Goal: Task Accomplishment & Management: Use online tool/utility

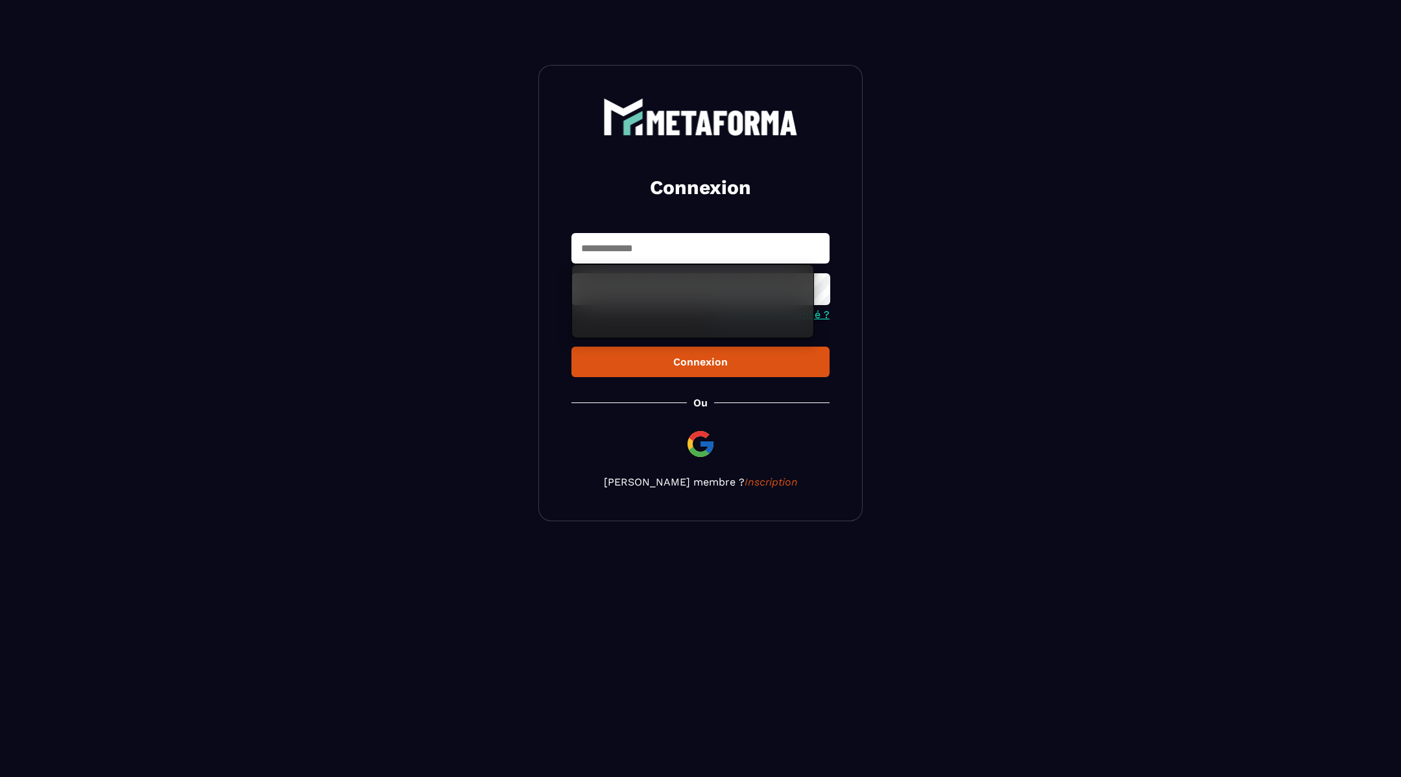
type input "**********"
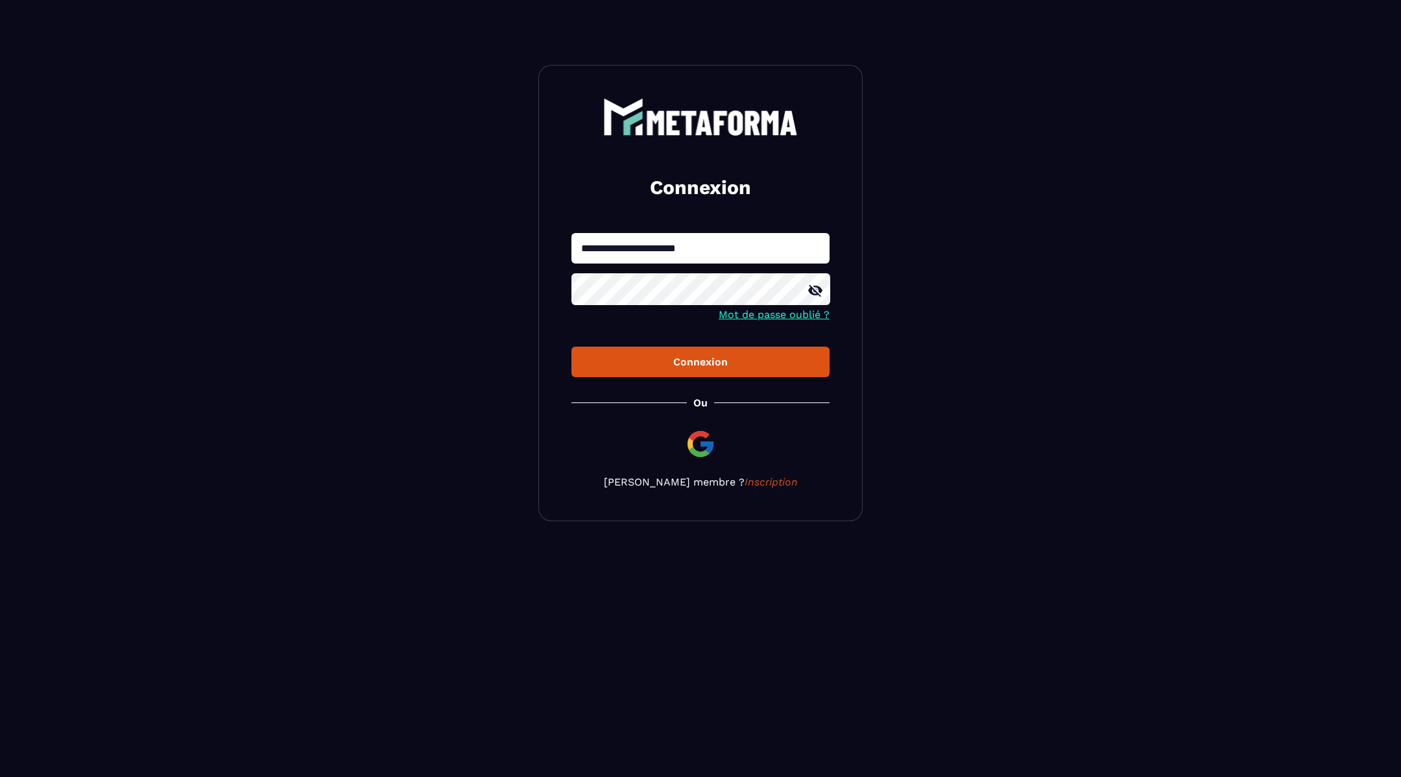
click at [694, 367] on div "Connexion" at bounding box center [700, 362] width 237 height 12
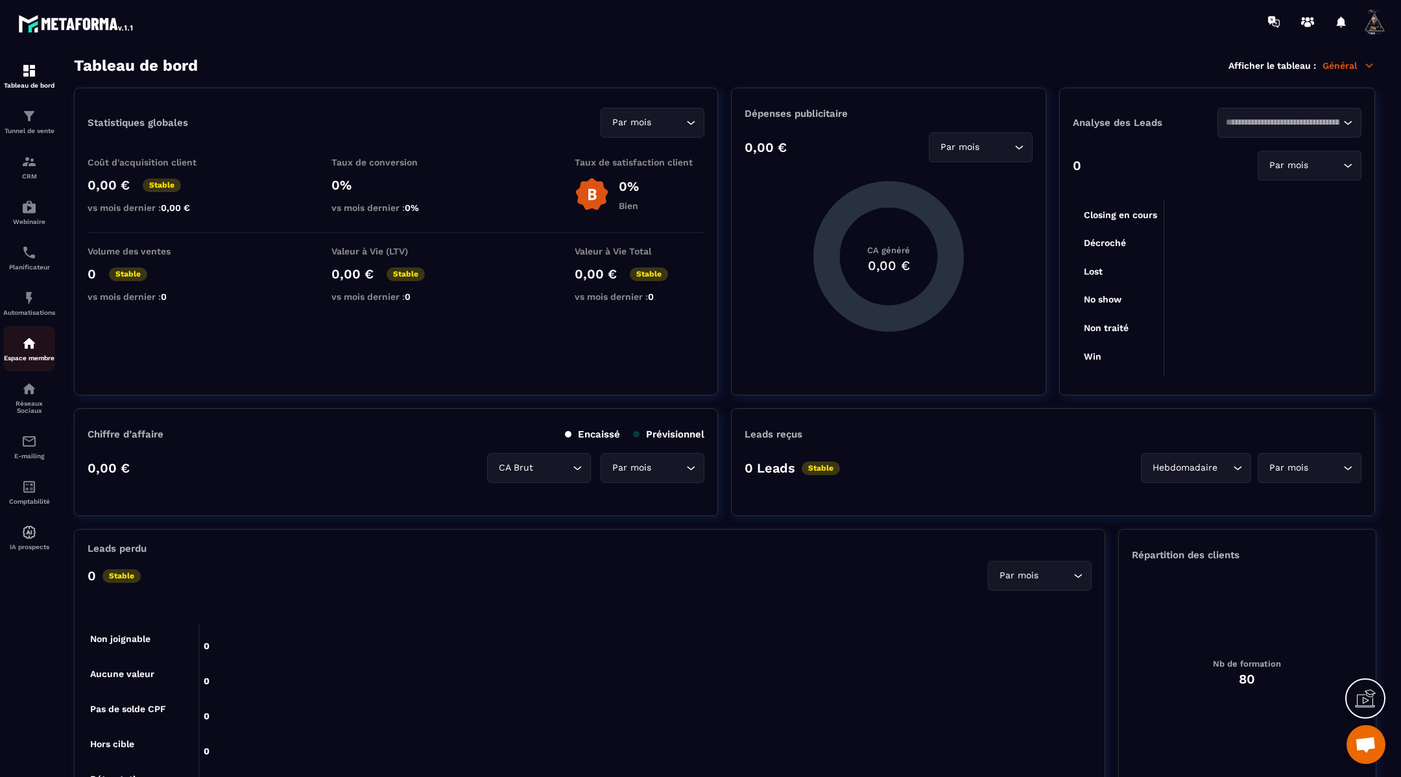
click at [21, 361] on div "Espace membre" at bounding box center [29, 348] width 52 height 26
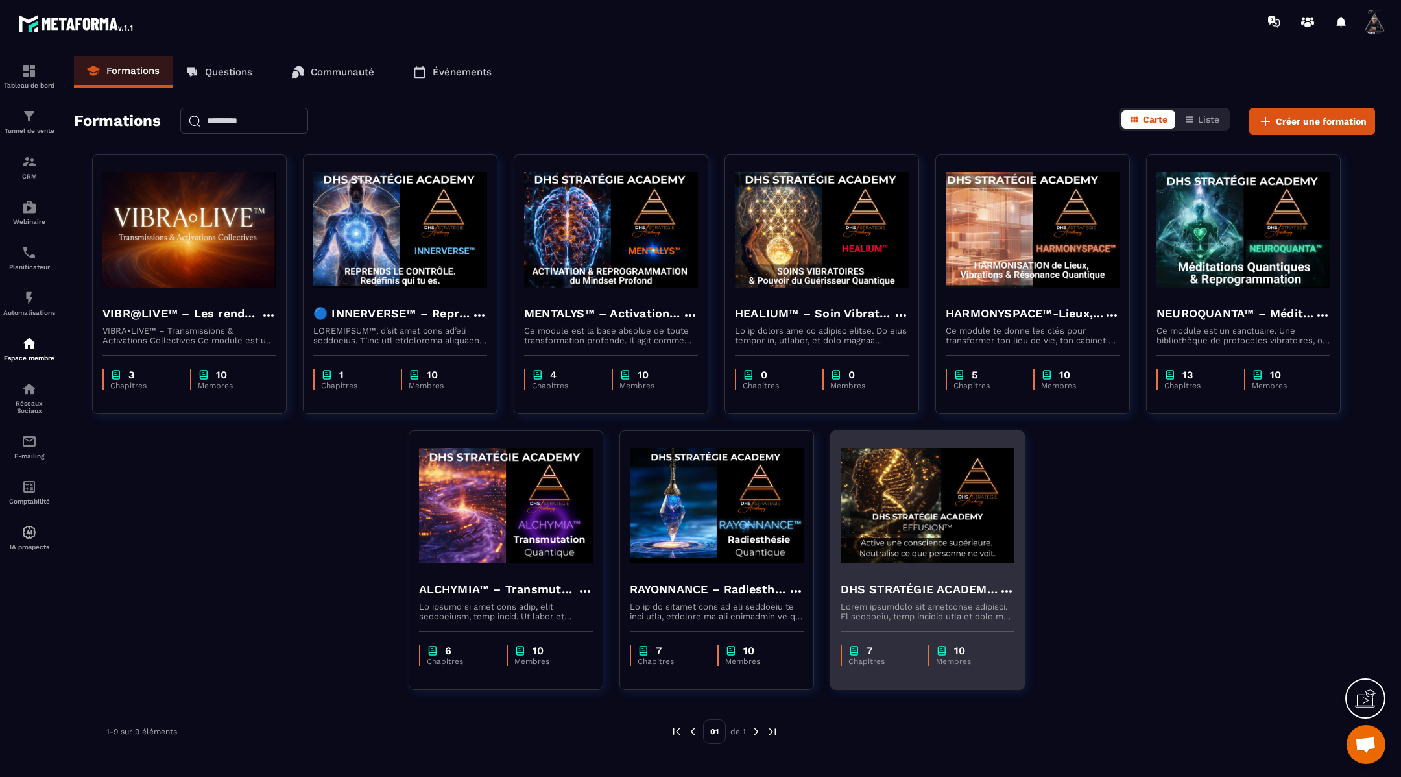
click at [888, 534] on img at bounding box center [928, 506] width 174 height 130
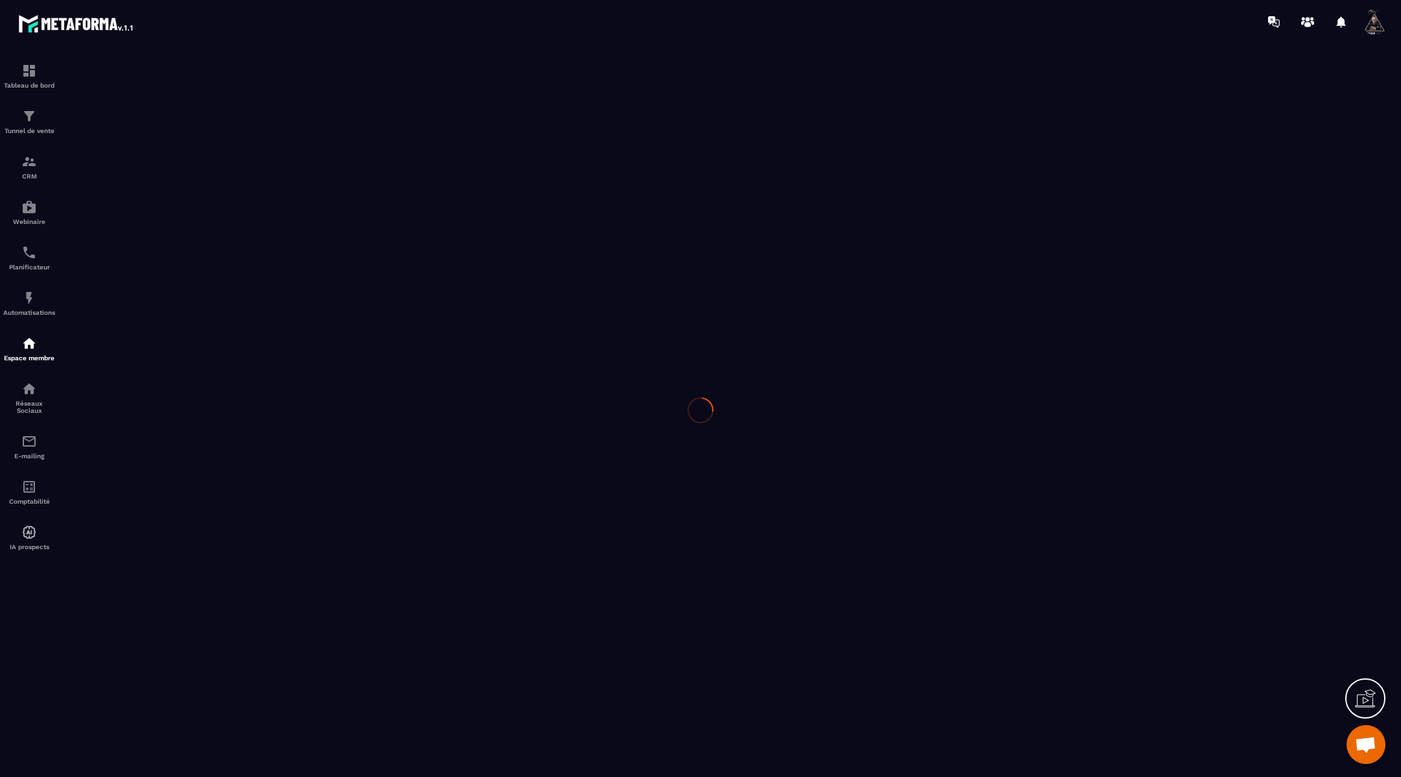
click at [888, 534] on div at bounding box center [700, 409] width 1401 height 733
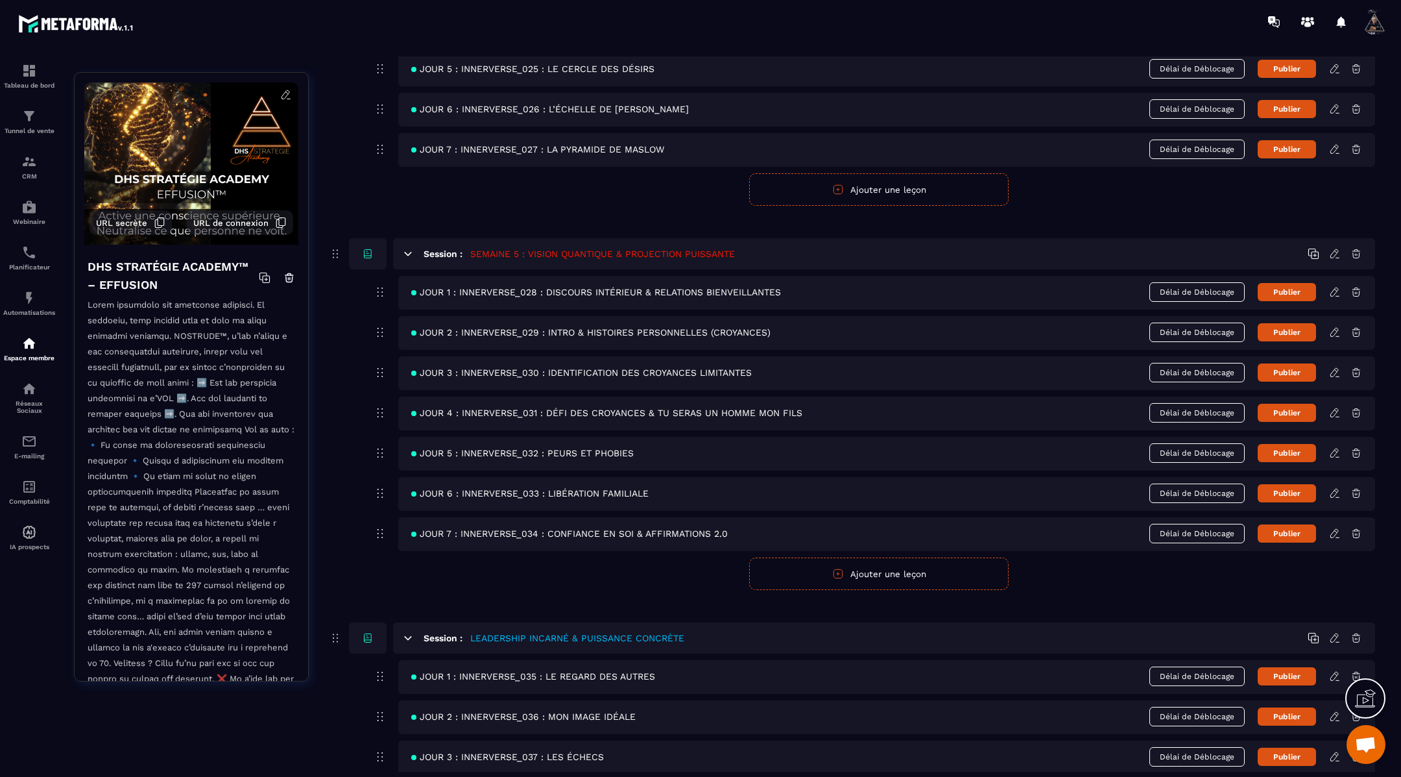
scroll to position [1717, 0]
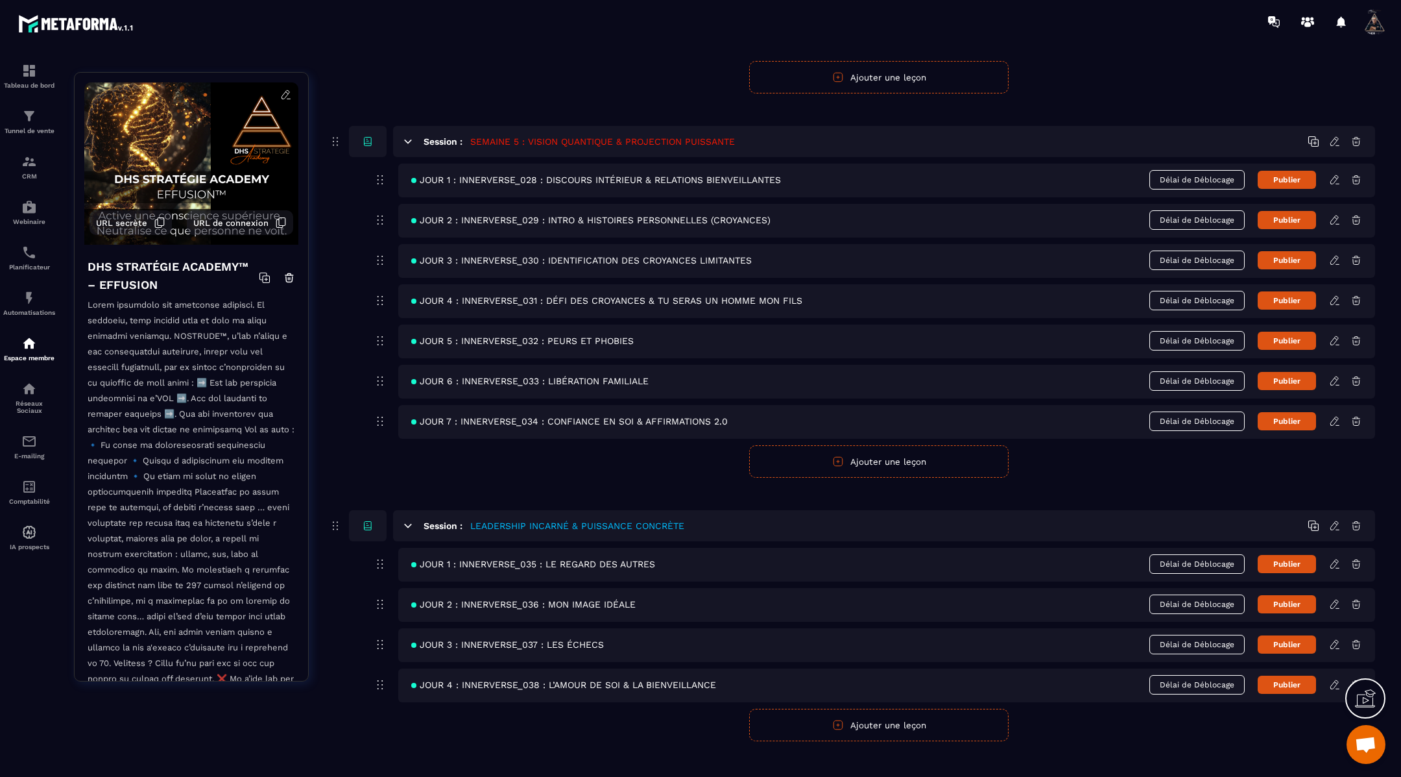
click at [1332, 679] on icon at bounding box center [1335, 685] width 12 height 12
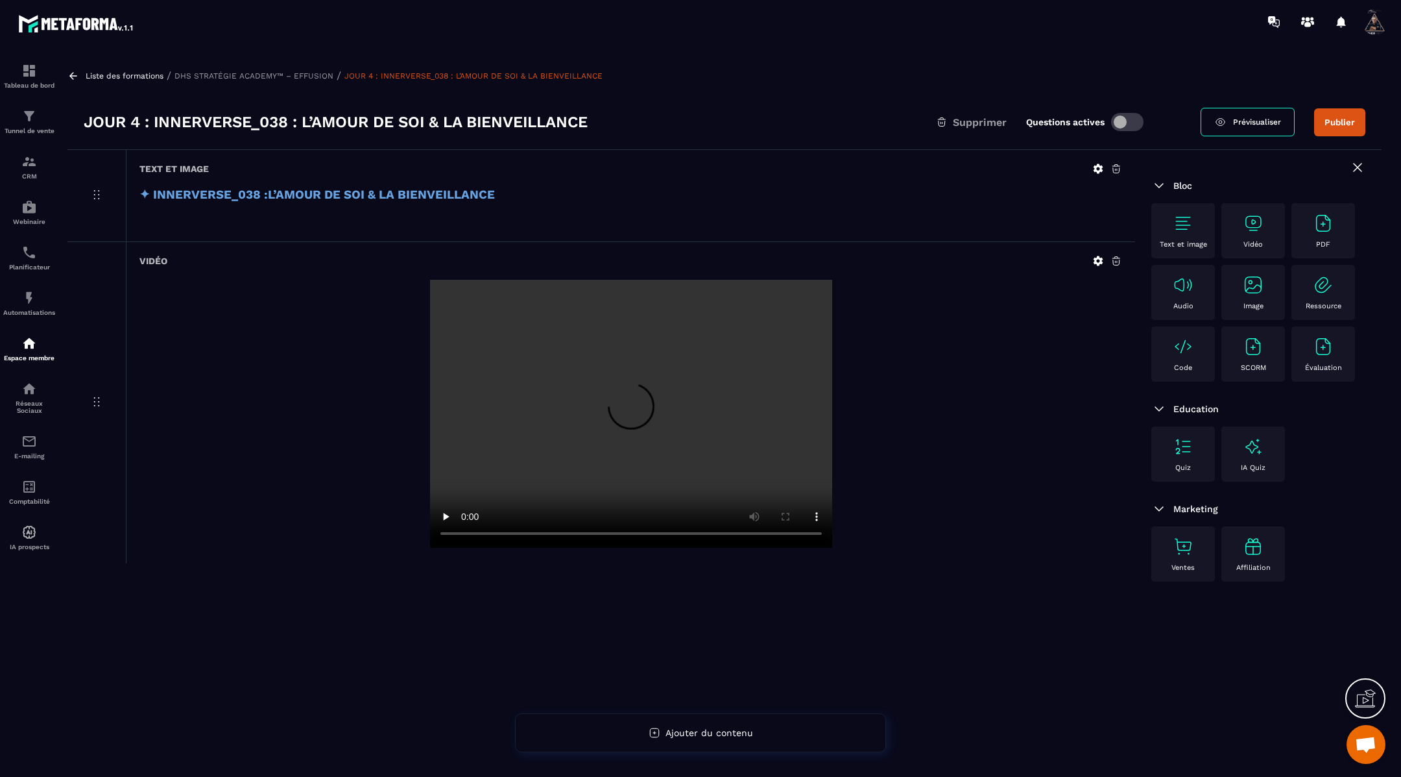
click at [1096, 173] on icon at bounding box center [1099, 169] width 12 height 12
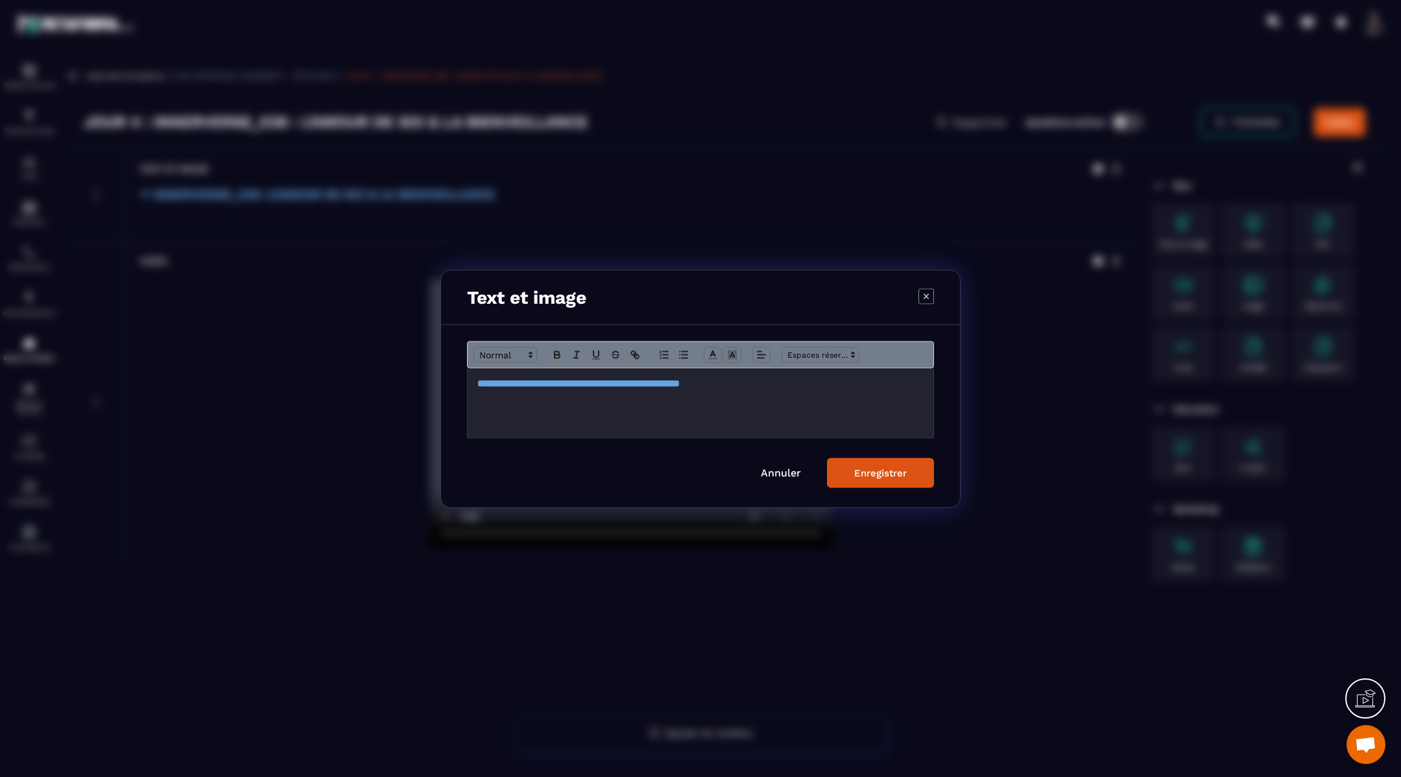
click at [803, 383] on h3 "**********" at bounding box center [701, 383] width 446 height 14
click at [864, 472] on div "Enregistrer" at bounding box center [881, 473] width 53 height 12
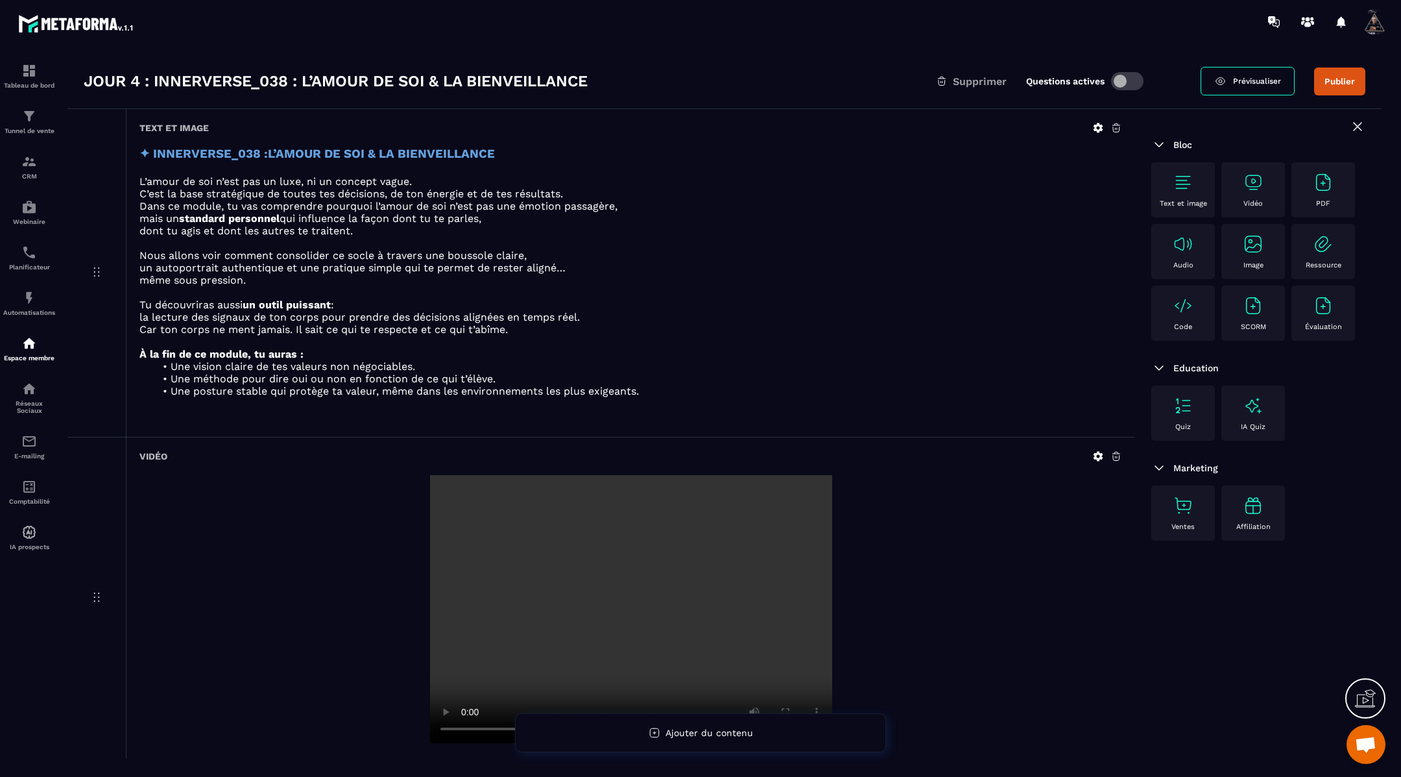
scroll to position [0, 0]
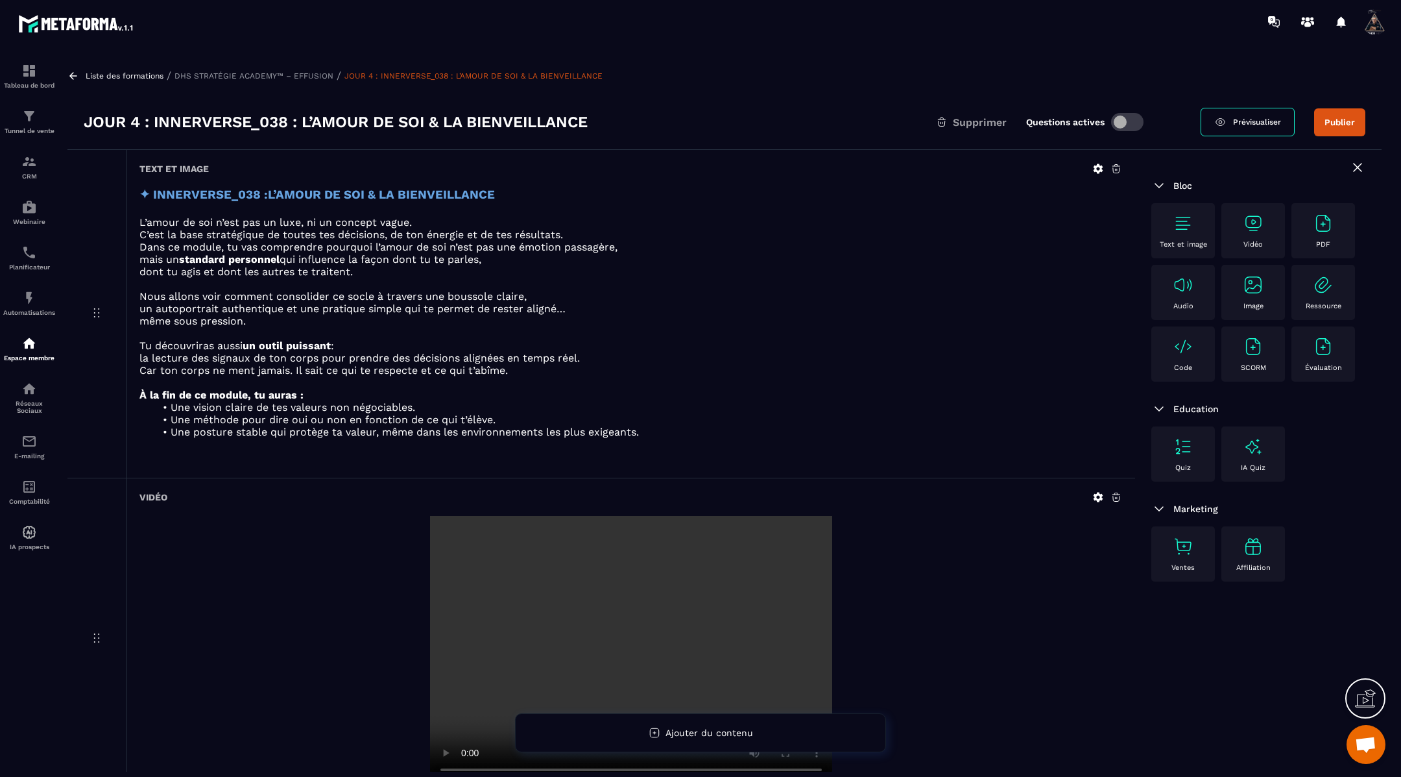
click at [1176, 222] on img at bounding box center [1183, 223] width 21 height 21
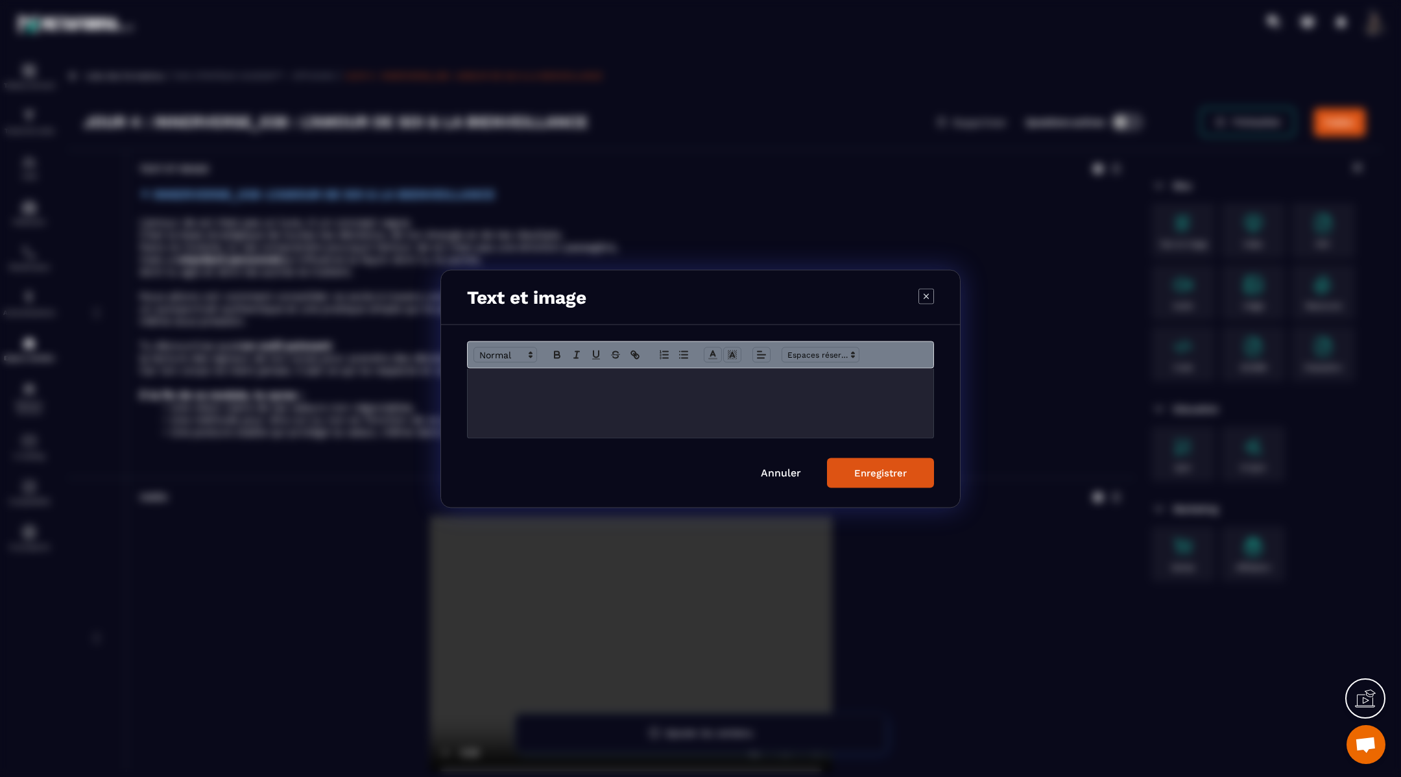
click at [825, 389] on div "Modal window" at bounding box center [701, 402] width 466 height 69
click at [858, 472] on div "Enregistrer" at bounding box center [881, 473] width 53 height 12
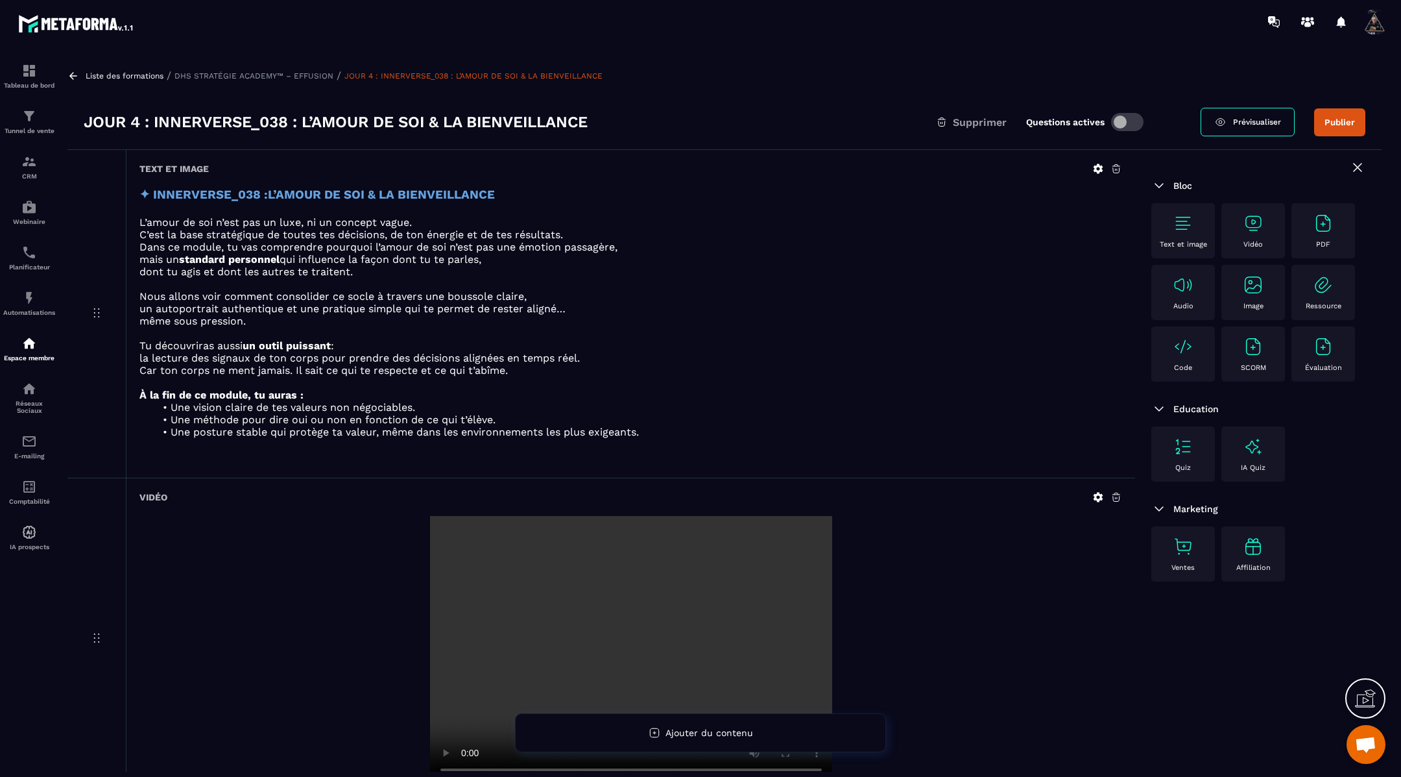
scroll to position [152, 0]
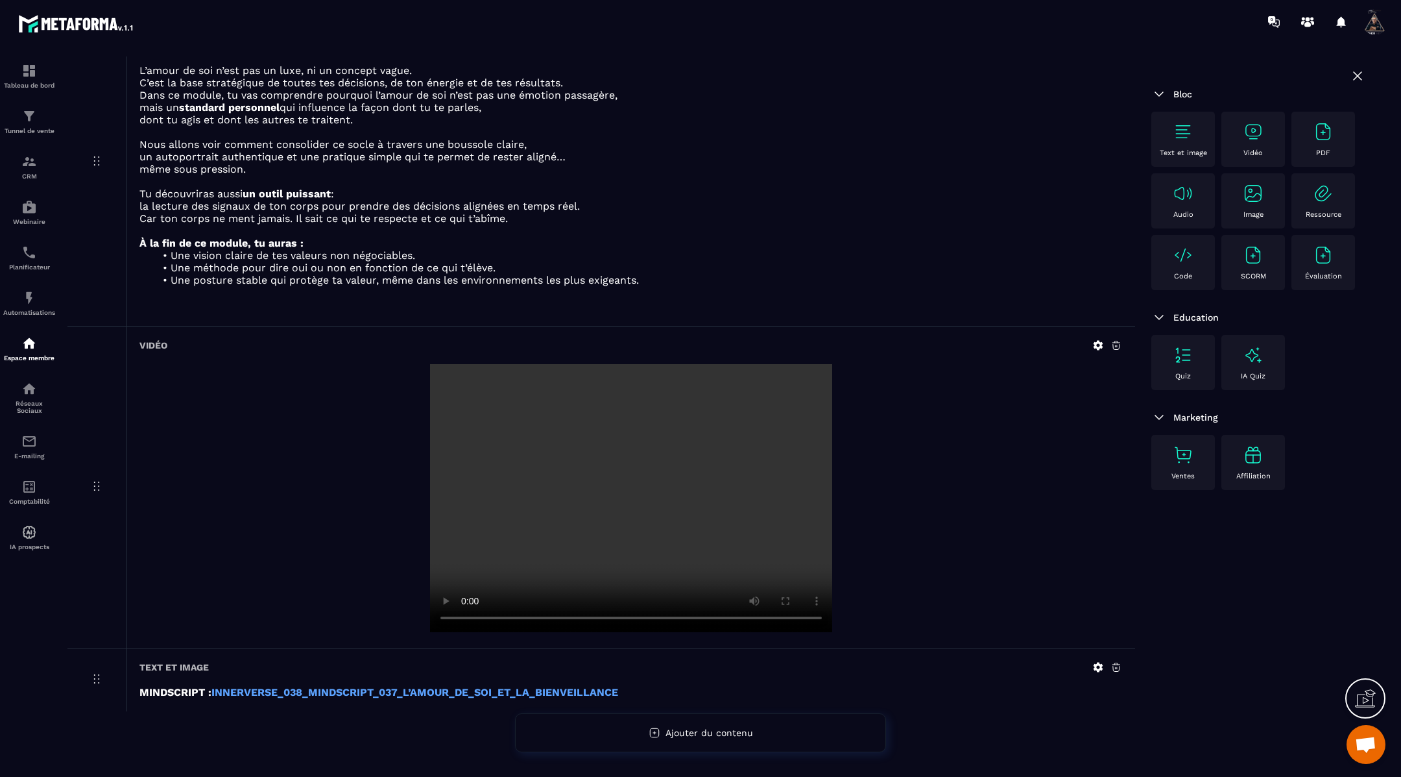
click at [1188, 132] on img at bounding box center [1183, 131] width 21 height 21
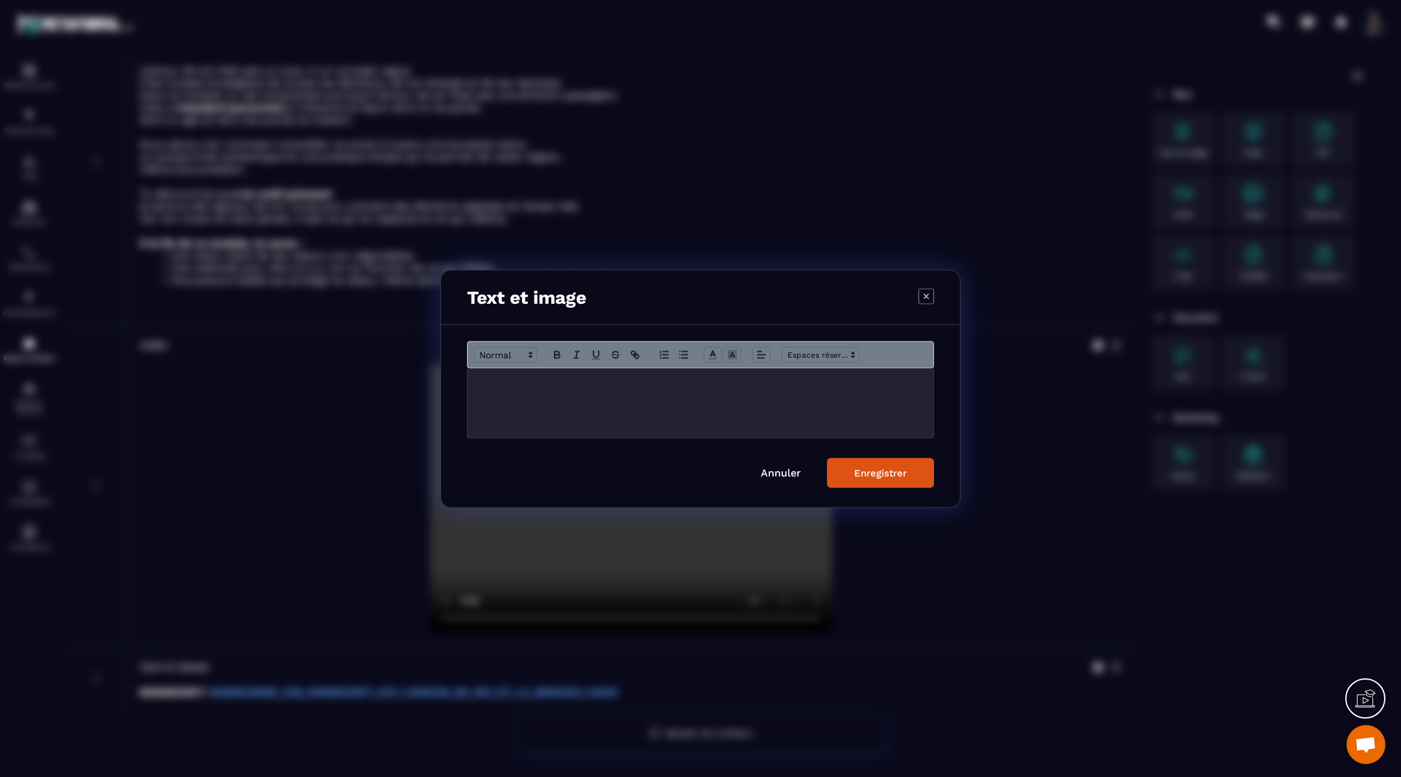
click at [824, 394] on div "Modal window" at bounding box center [701, 402] width 466 height 69
click at [870, 472] on div "Enregistrer" at bounding box center [881, 473] width 53 height 12
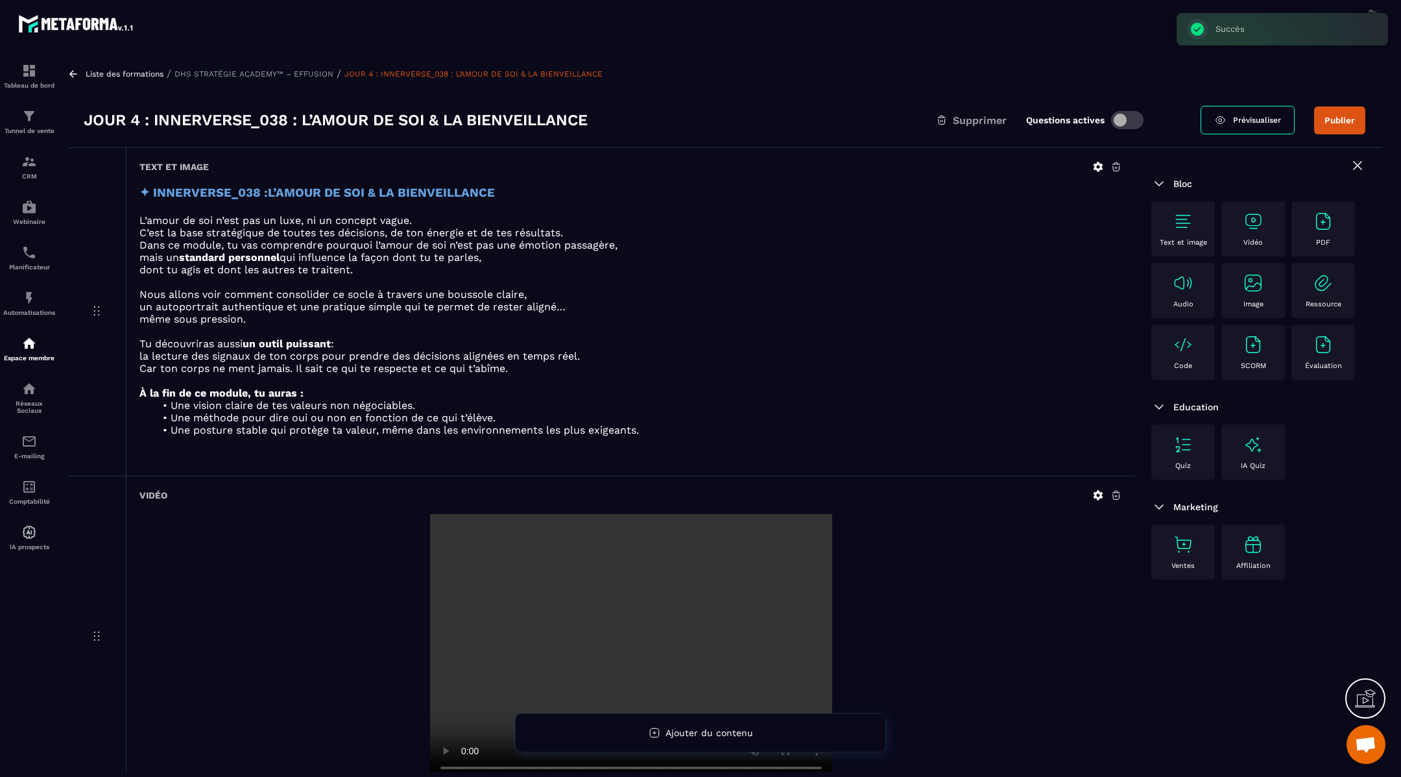
scroll to position [0, 0]
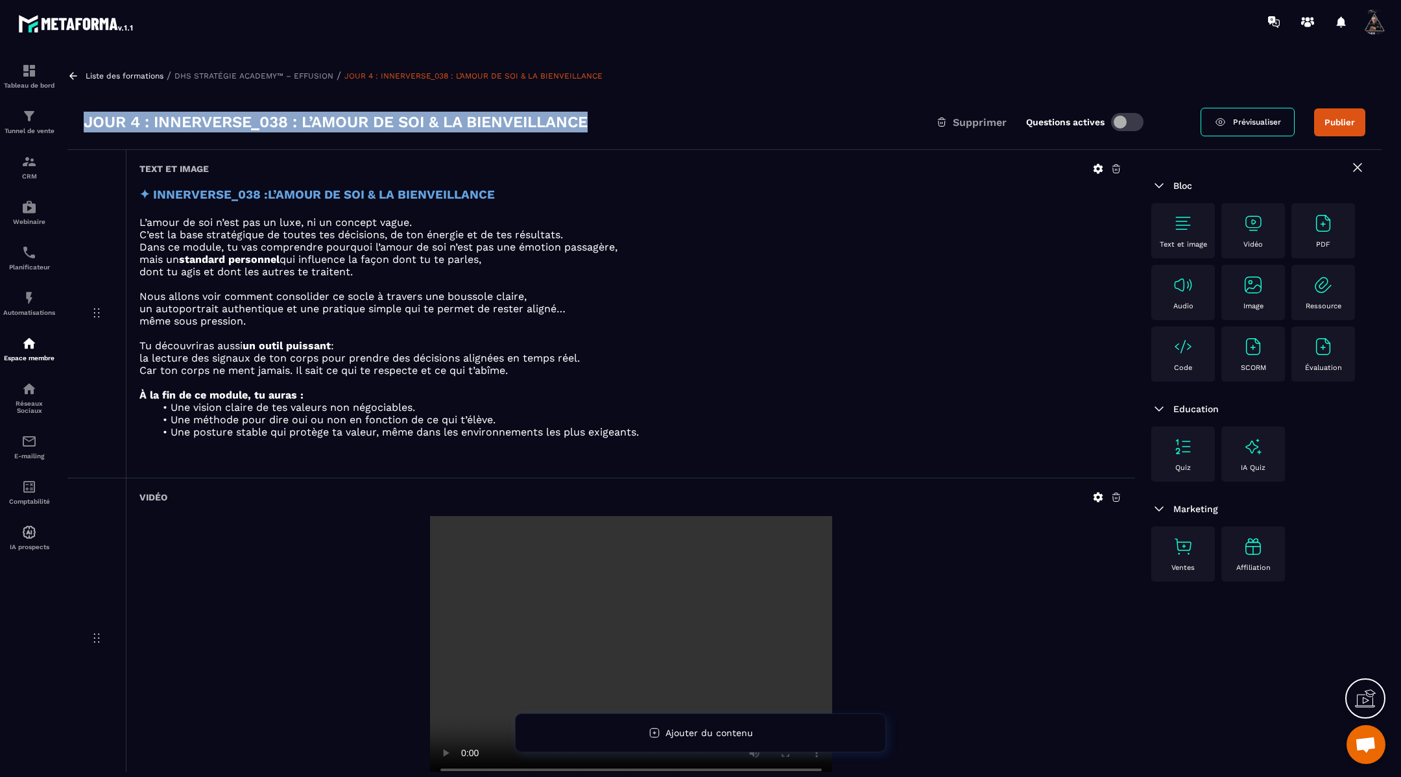
drag, startPoint x: 611, startPoint y: 116, endPoint x: 75, endPoint y: 118, distance: 535.3
click at [75, 118] on div "JOUR 4 : INNERVERSE_038 : L’AMOUR DE SOI & LA BIENVEILLANCE Supprimer Questions…" at bounding box center [724, 122] width 1315 height 55
copy h3 "JOUR 4 : INNERVERSE_038 : L’AMOUR DE SOI & LA BIENVEILLANCE"
click at [77, 75] on icon at bounding box center [73, 76] width 12 height 12
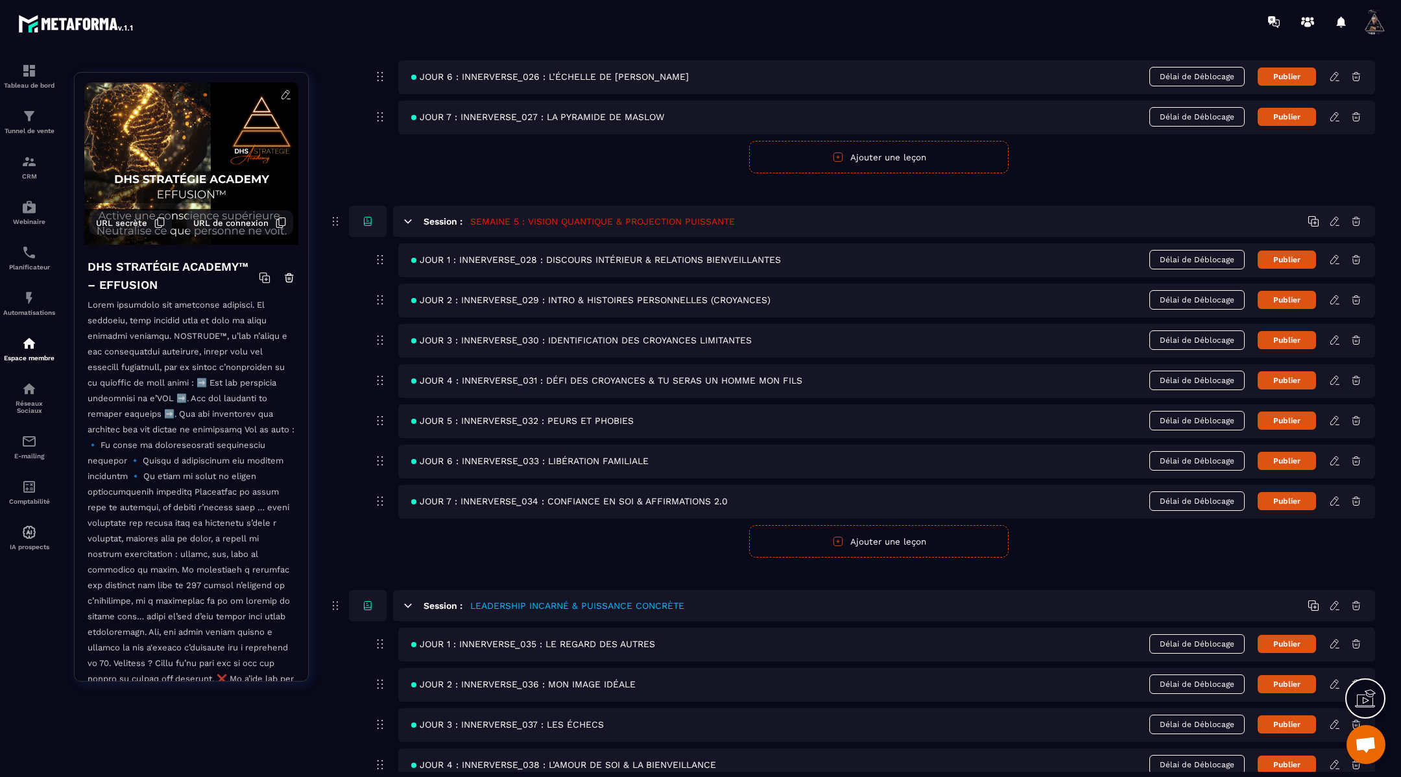
scroll to position [1717, 0]
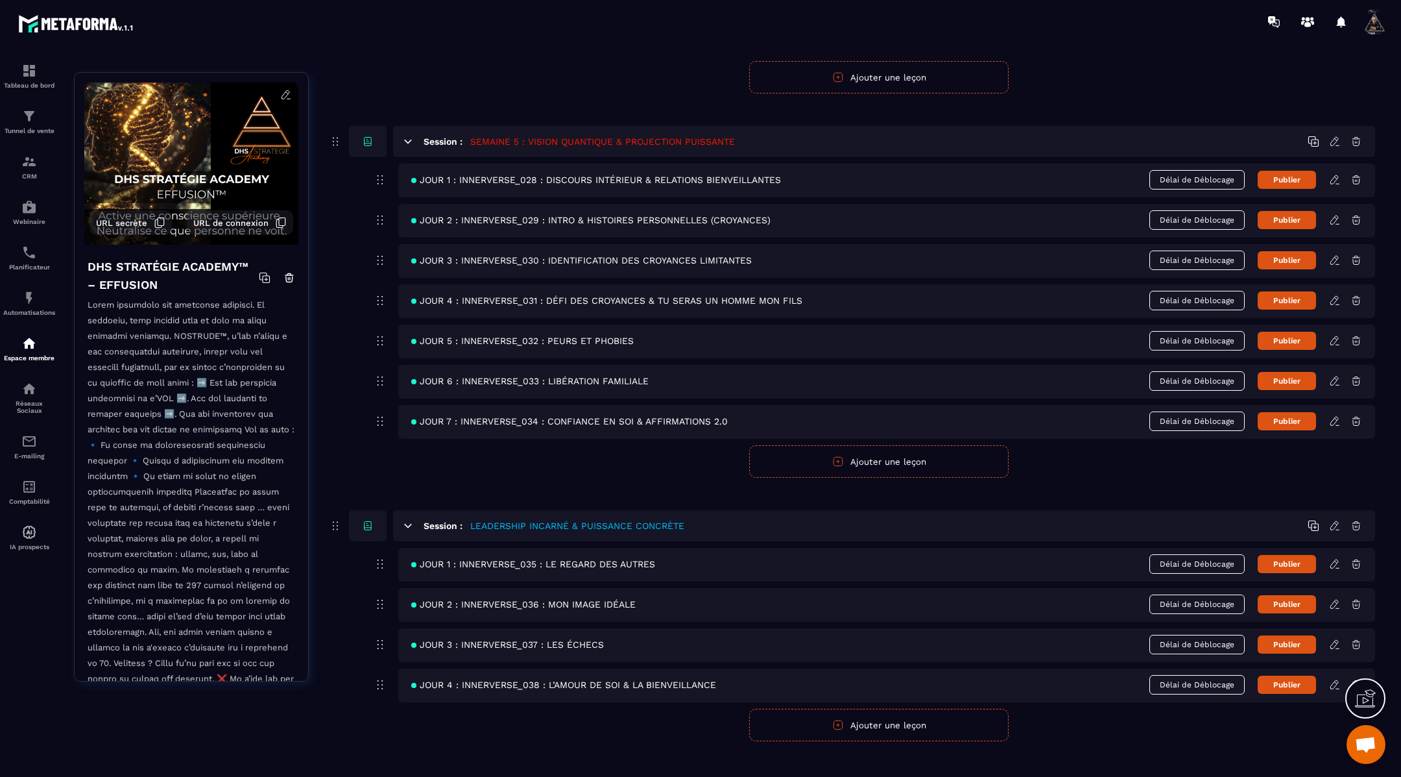
click at [903, 709] on button "Ajouter une leçon" at bounding box center [879, 725] width 260 height 32
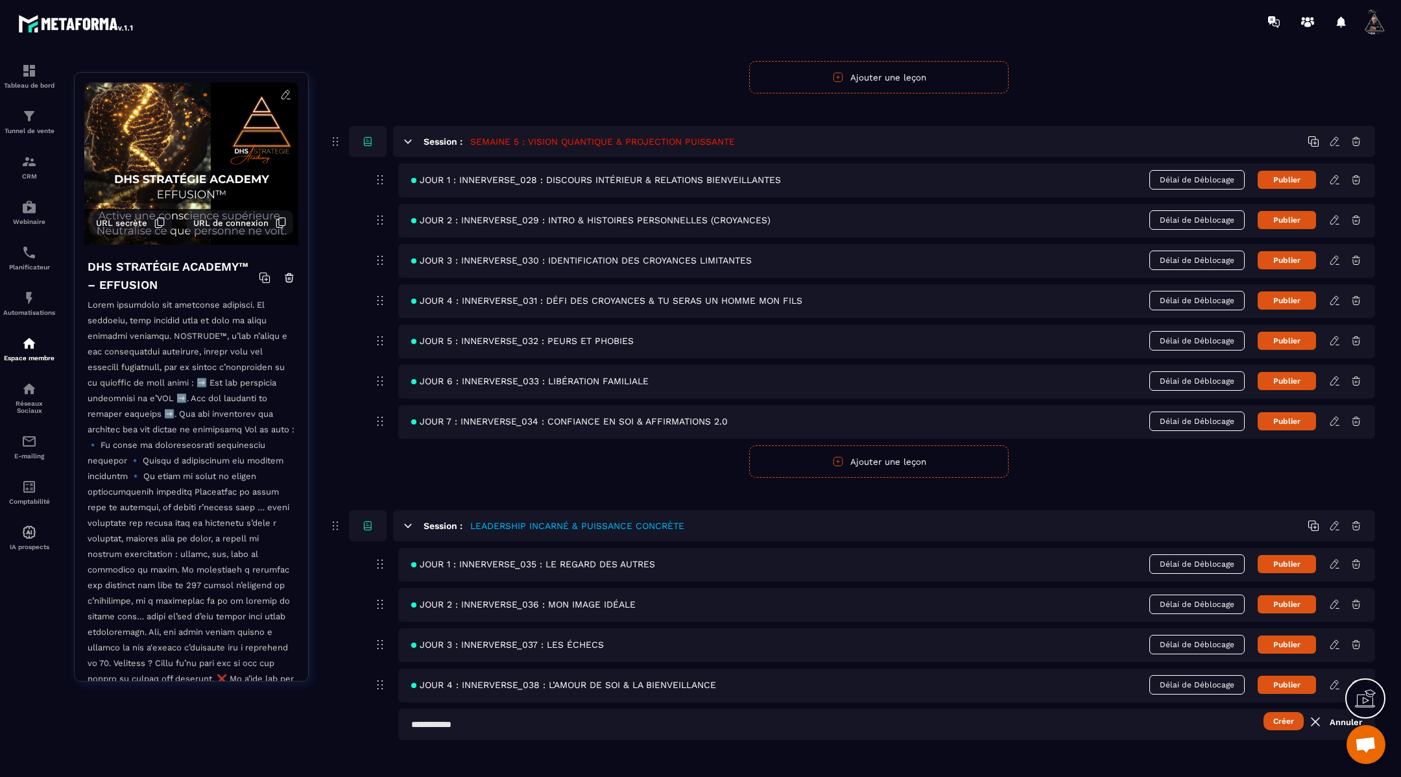
scroll to position [1716, 0]
click at [517, 715] on input "text" at bounding box center [886, 724] width 977 height 31
paste input "**********"
click at [443, 712] on input "**********" at bounding box center [886, 724] width 977 height 31
click at [529, 711] on input "**********" at bounding box center [886, 724] width 977 height 31
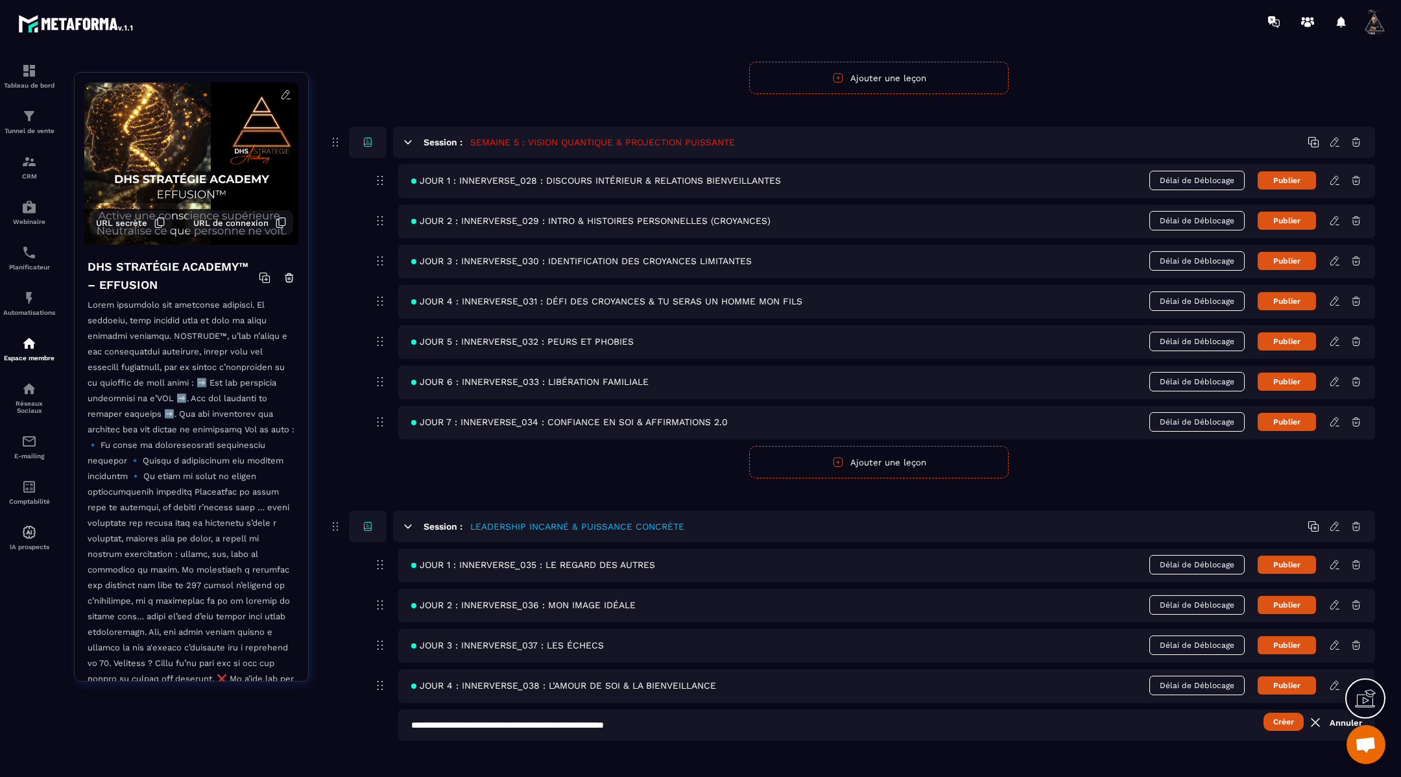
click at [709, 711] on input "**********" at bounding box center [886, 724] width 977 height 31
paste input "**********"
type input "**********"
click at [1287, 712] on button "Créer" at bounding box center [1284, 721] width 40 height 18
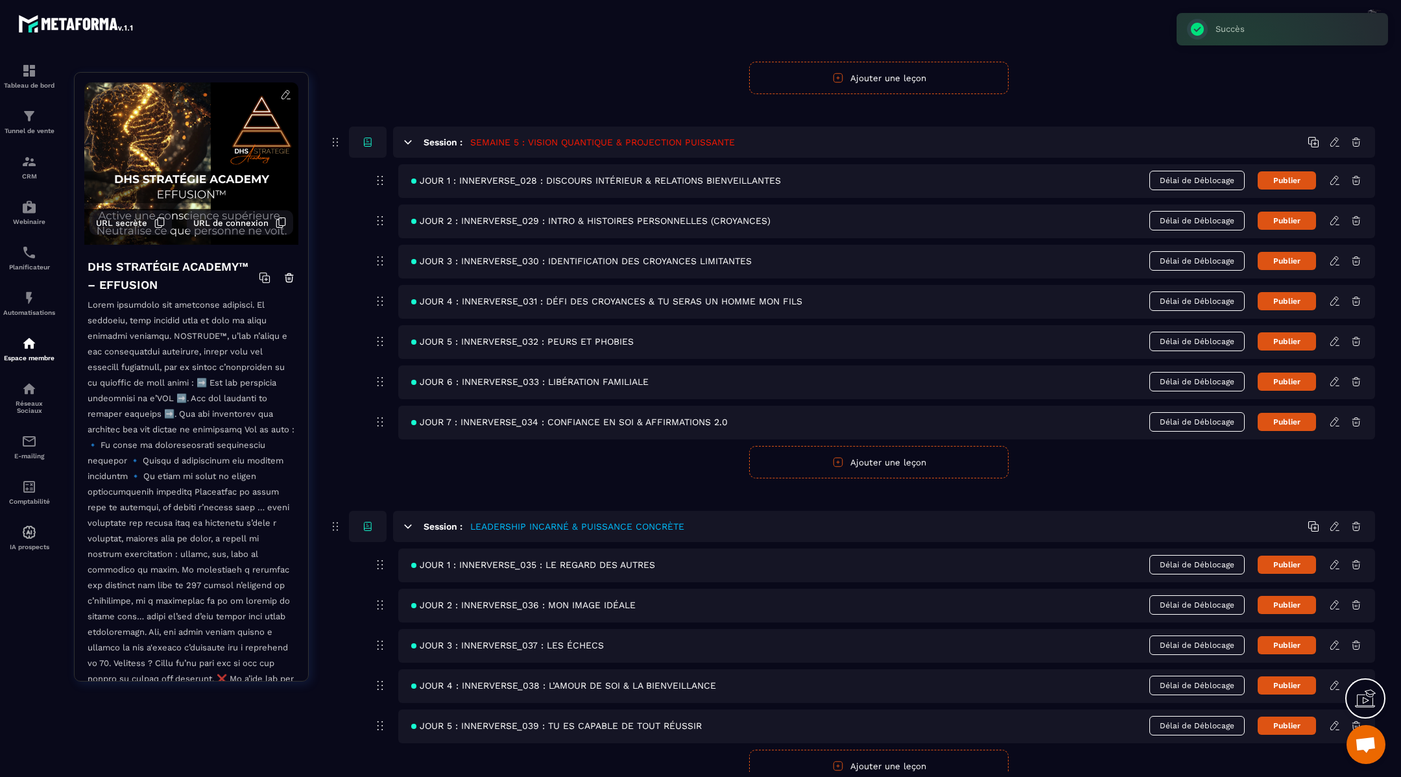
click at [1333, 721] on icon at bounding box center [1335, 725] width 8 height 8
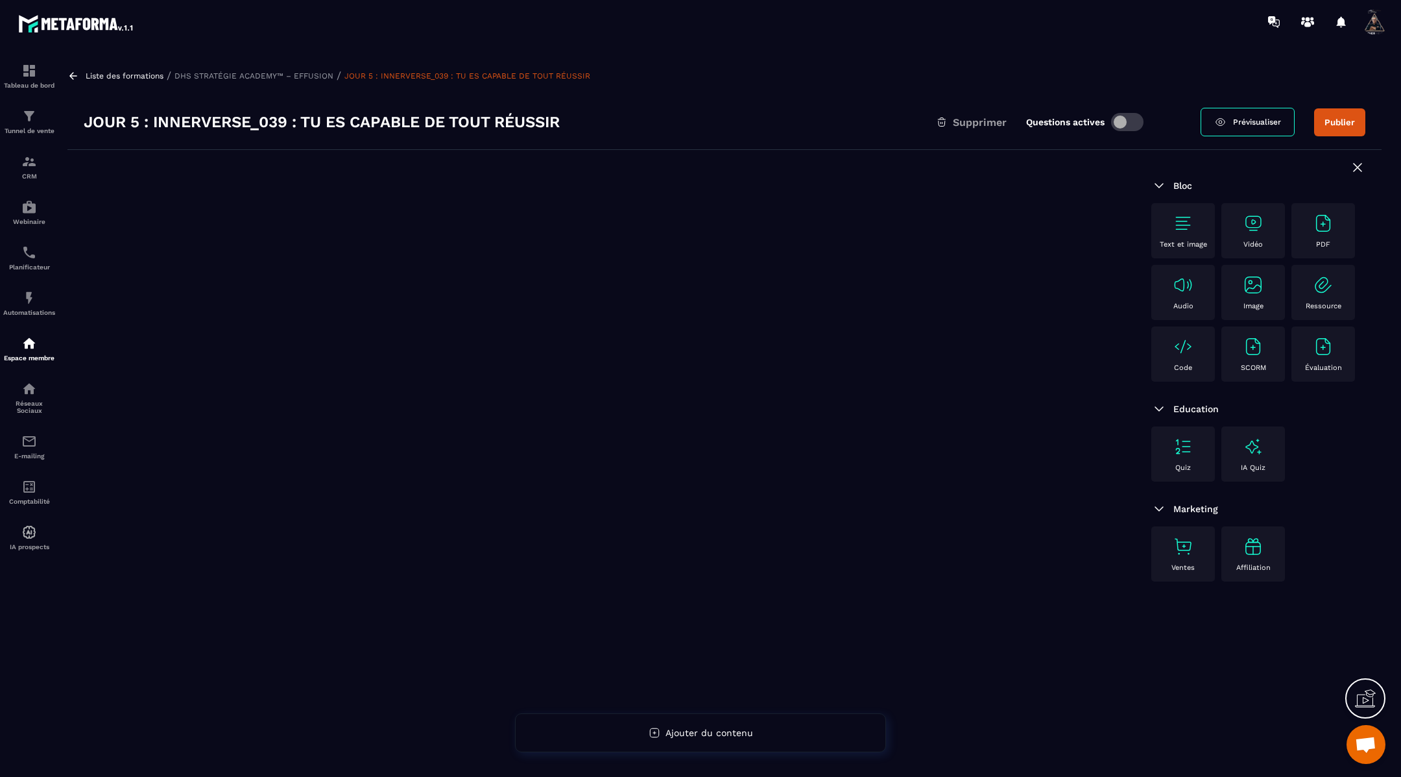
click at [1179, 213] on img at bounding box center [1183, 223] width 21 height 21
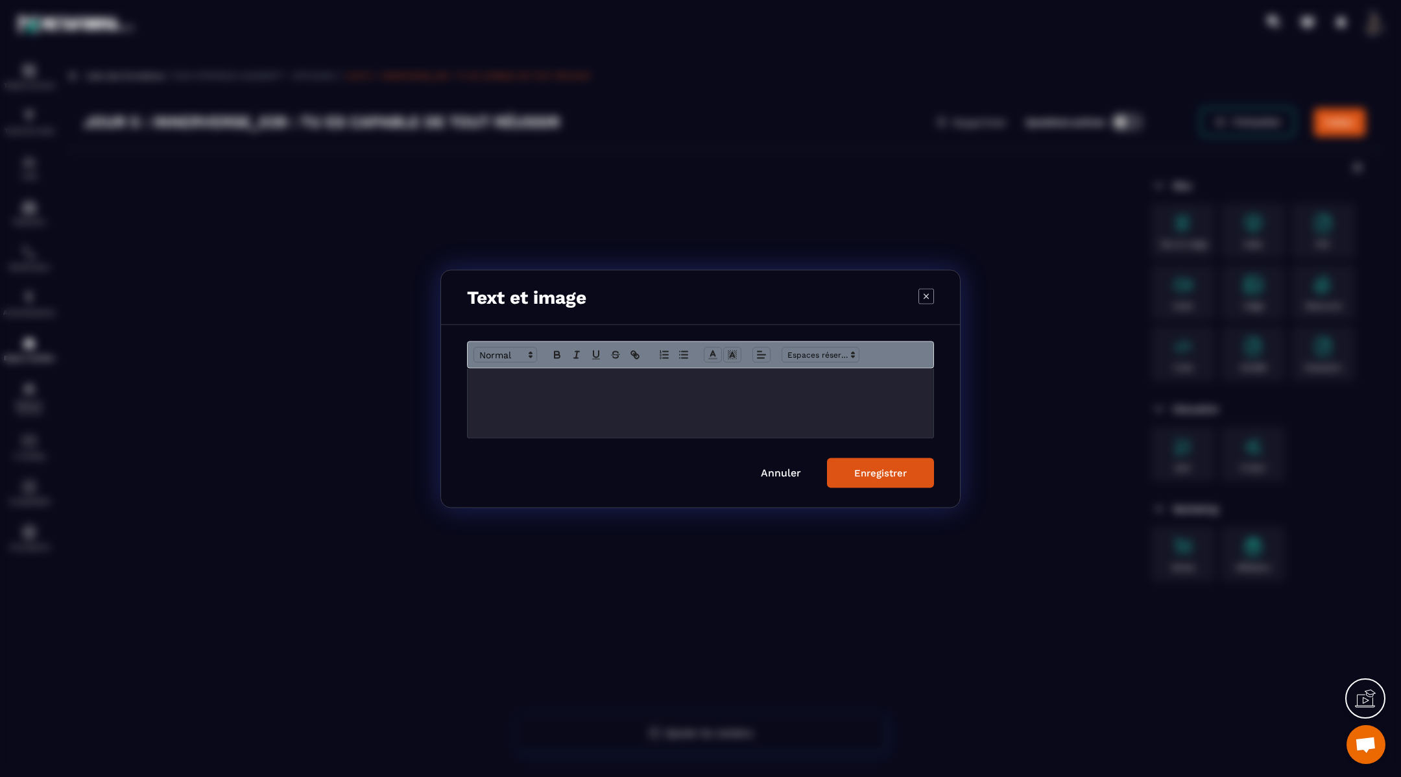
click at [716, 374] on div "Modal window" at bounding box center [701, 402] width 466 height 69
click at [893, 472] on div "Enregistrer" at bounding box center [881, 473] width 53 height 12
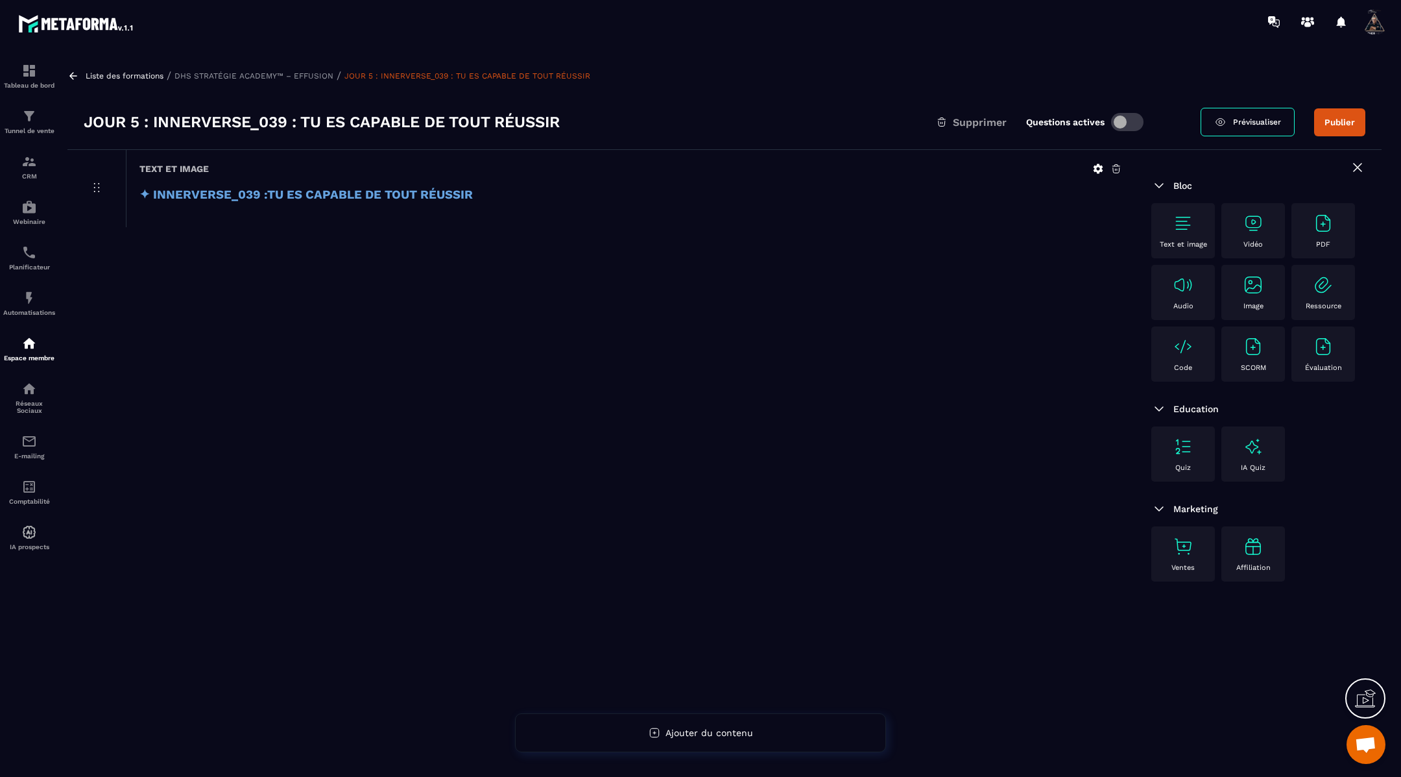
click at [1257, 236] on div "Vidéo" at bounding box center [1253, 231] width 51 height 36
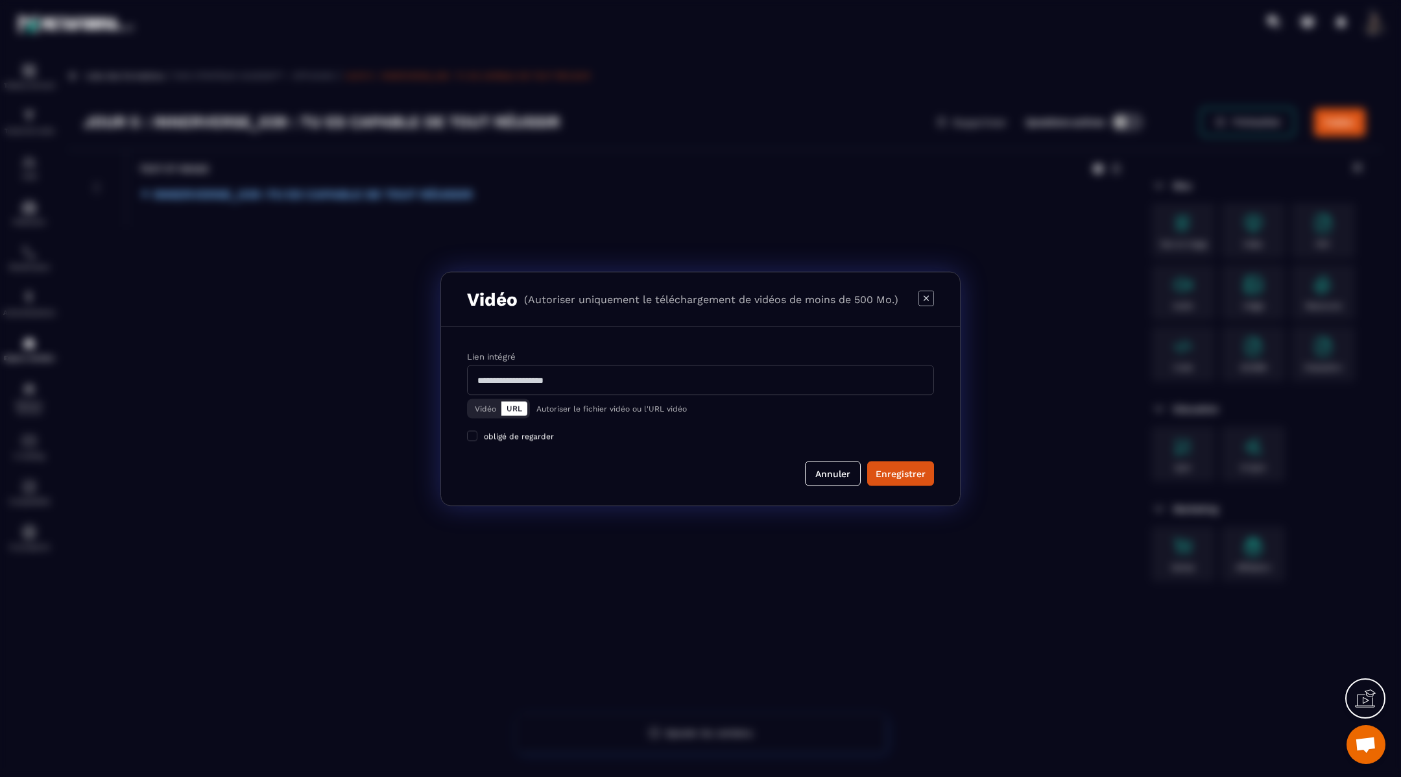
click at [485, 411] on button "Vidéo" at bounding box center [486, 408] width 32 height 14
click at [502, 387] on div "Télécharger un fichier" at bounding box center [701, 380] width 468 height 29
click at [0, 0] on input "Vidéo Télécharger un fichier" at bounding box center [0, 0] width 0 height 0
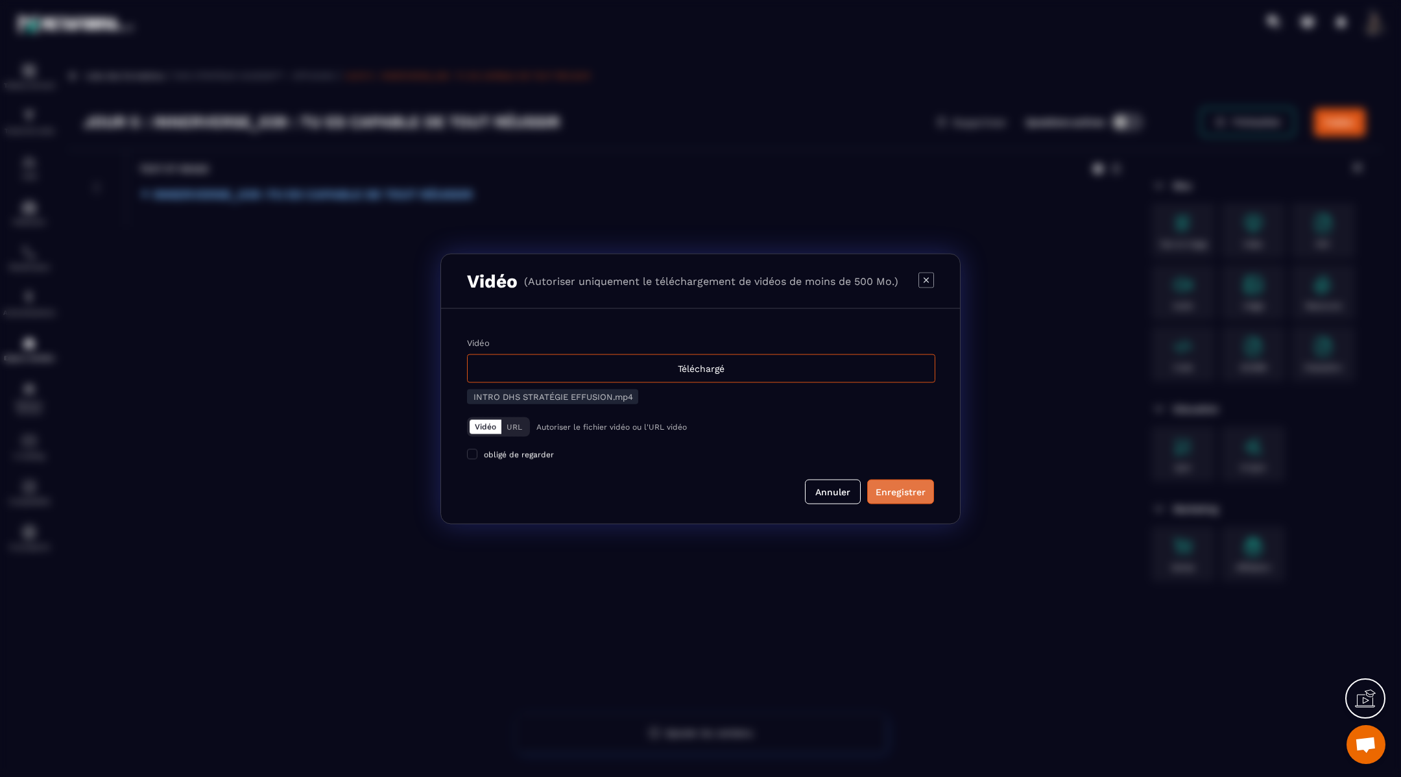
click at [917, 492] on div "Enregistrer" at bounding box center [901, 491] width 50 height 13
